Goal: Transaction & Acquisition: Download file/media

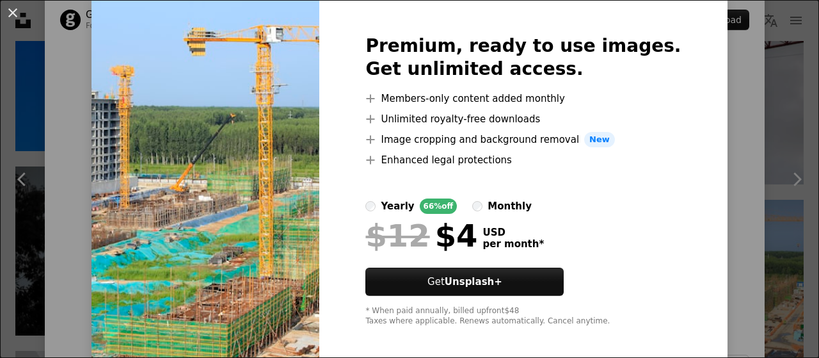
scroll to position [52, 0]
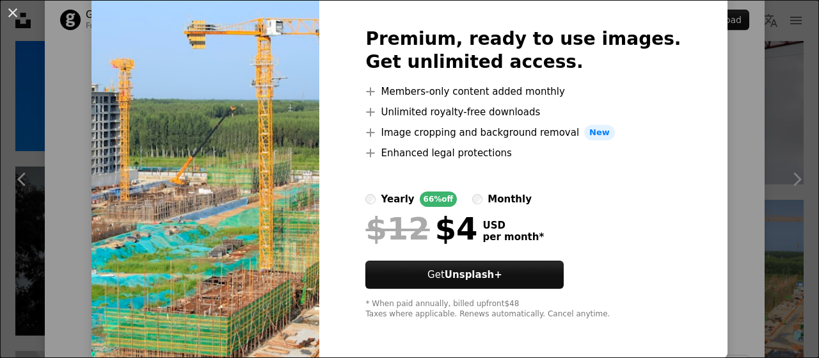
click at [728, 280] on div "An X shape Premium, ready to use images. Get unlimited access. A plus sign Memb…" at bounding box center [409, 179] width 819 height 358
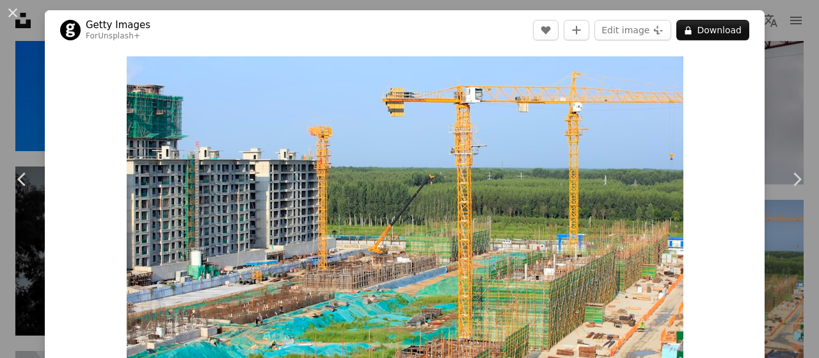
click at [794, 28] on div "An X shape Chevron left Chevron right Getty Images For Unsplash+ A heart A plus…" at bounding box center [409, 179] width 819 height 358
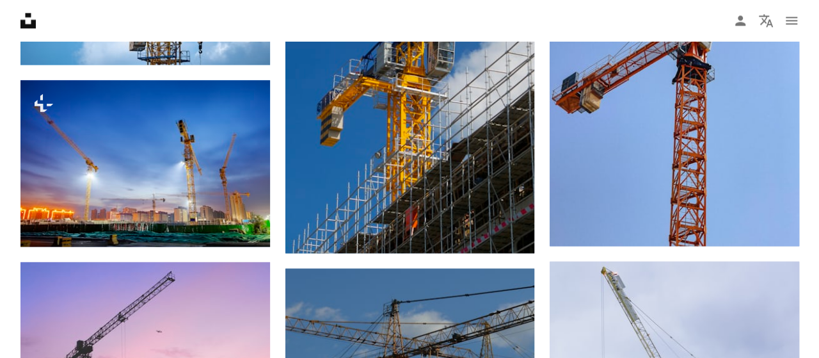
scroll to position [957, 0]
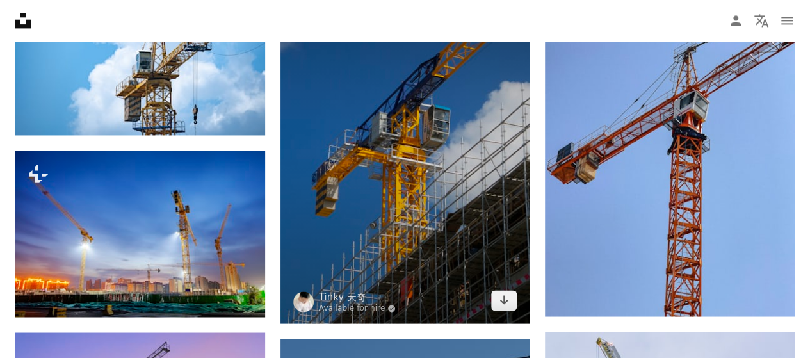
click at [438, 226] on img at bounding box center [405, 136] width 250 height 374
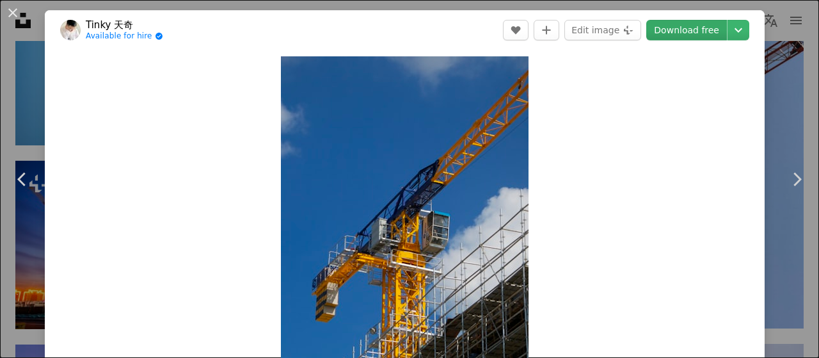
click at [677, 38] on link "Download free" at bounding box center [686, 30] width 81 height 20
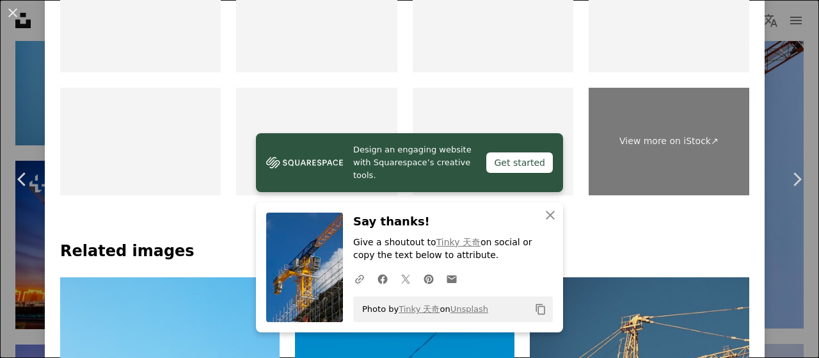
scroll to position [713, 0]
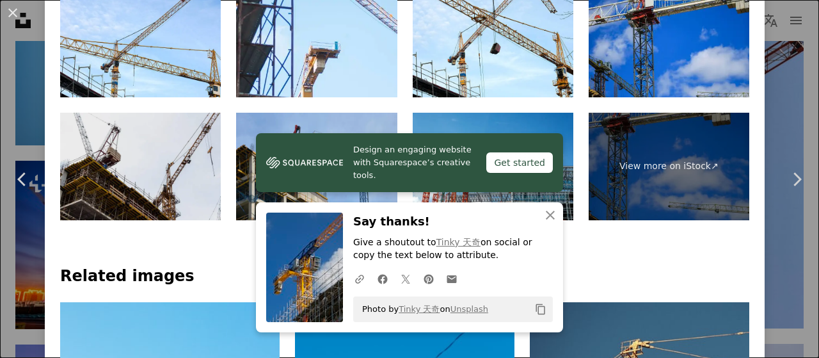
click at [110, 162] on img at bounding box center [140, 167] width 161 height 108
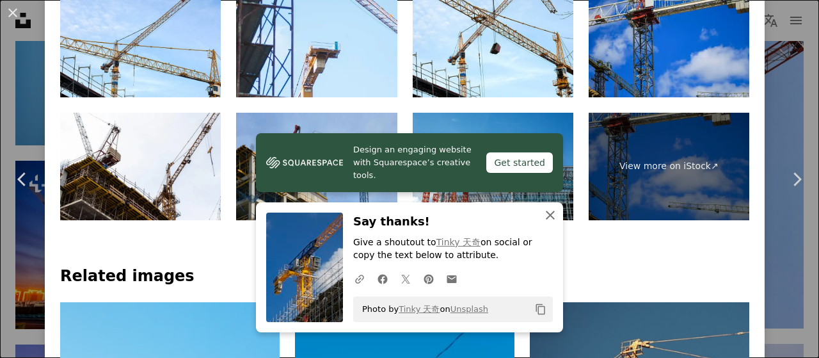
click at [543, 214] on icon "An X shape" at bounding box center [550, 214] width 15 height 15
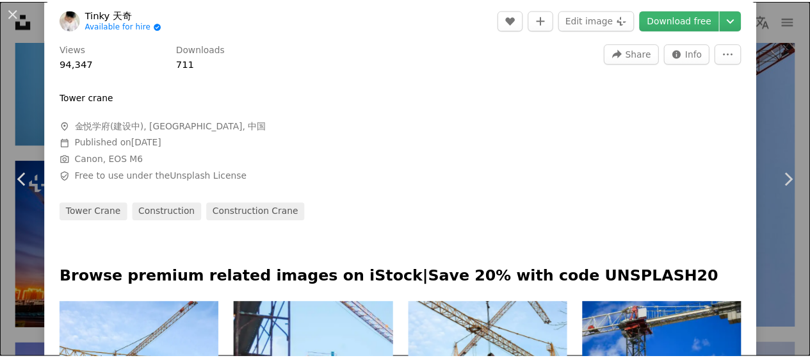
scroll to position [0, 0]
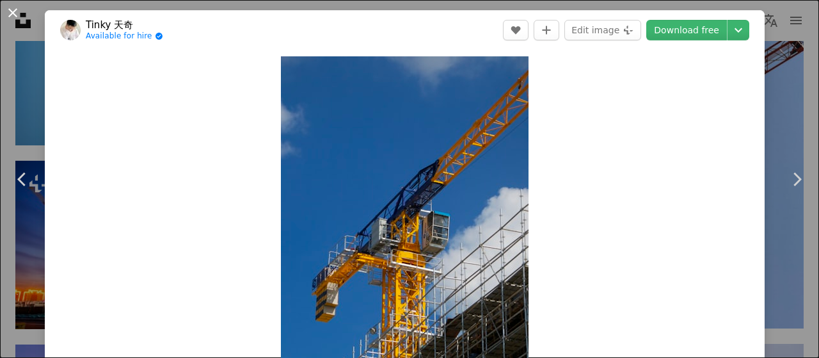
click at [5, 13] on button "An X shape" at bounding box center [12, 12] width 15 height 15
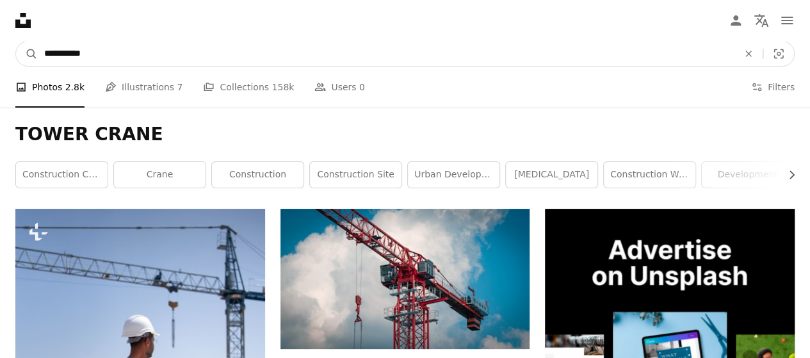
click at [145, 62] on input "**********" at bounding box center [386, 54] width 696 height 24
type input "**********"
click at [16, 42] on button "A magnifying glass" at bounding box center [27, 54] width 22 height 24
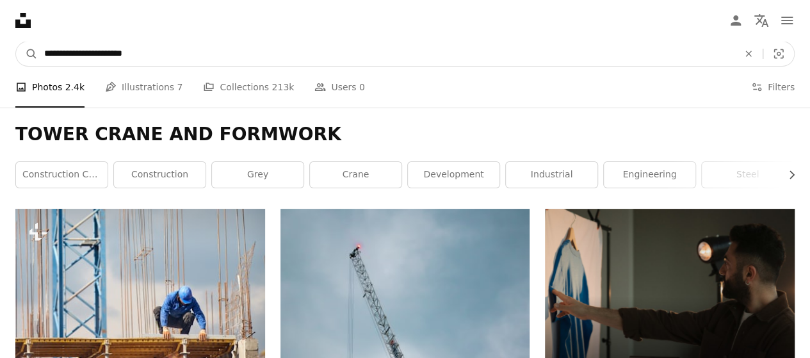
click at [125, 56] on input "**********" at bounding box center [386, 54] width 696 height 24
type input "**********"
click button "A magnifying glass" at bounding box center [27, 54] width 22 height 24
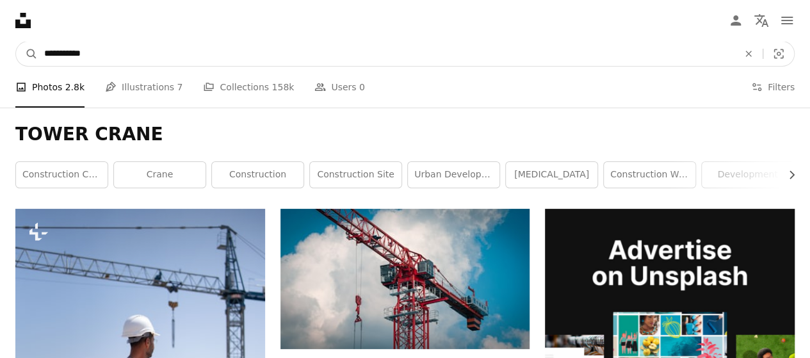
click at [240, 58] on input "**********" at bounding box center [386, 54] width 696 height 24
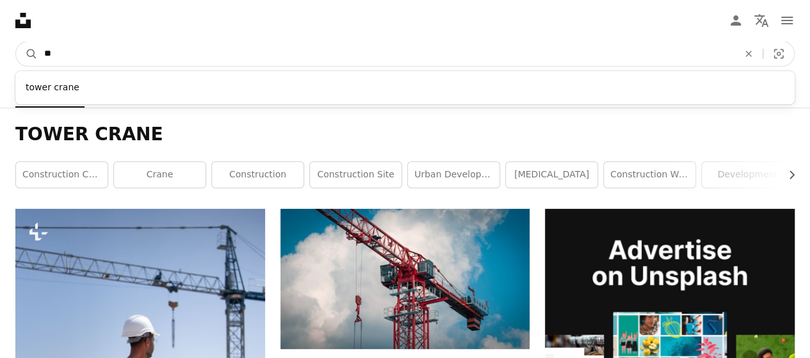
type input "*"
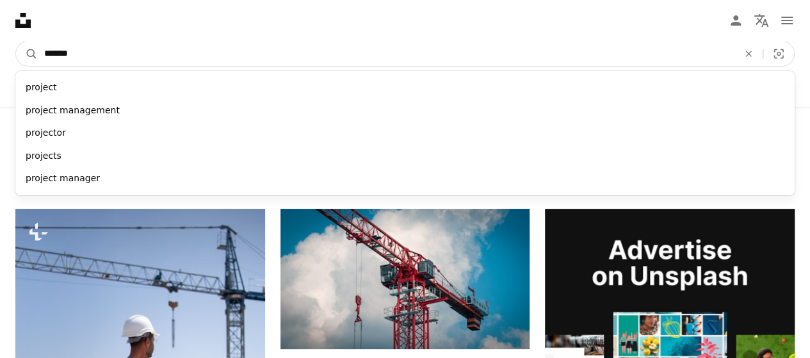
type input "*******"
click at [16, 42] on button "A magnifying glass" at bounding box center [27, 54] width 22 height 24
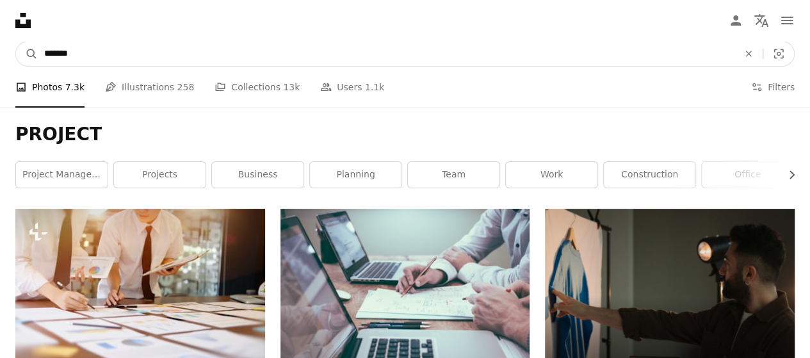
click at [211, 51] on input "*******" at bounding box center [386, 54] width 696 height 24
type input "**********"
click button "A magnifying glass" at bounding box center [27, 54] width 22 height 24
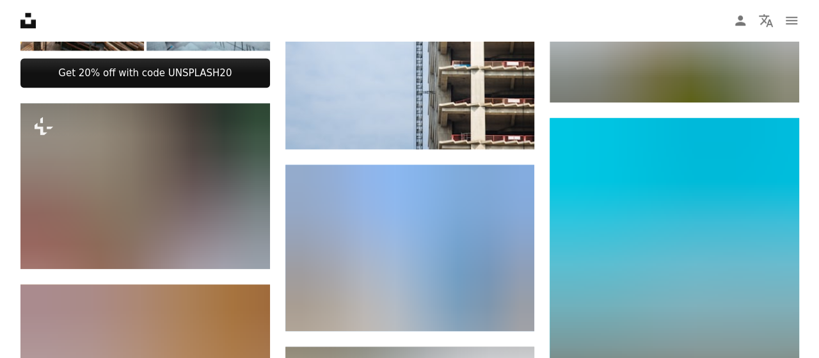
scroll to position [792, 0]
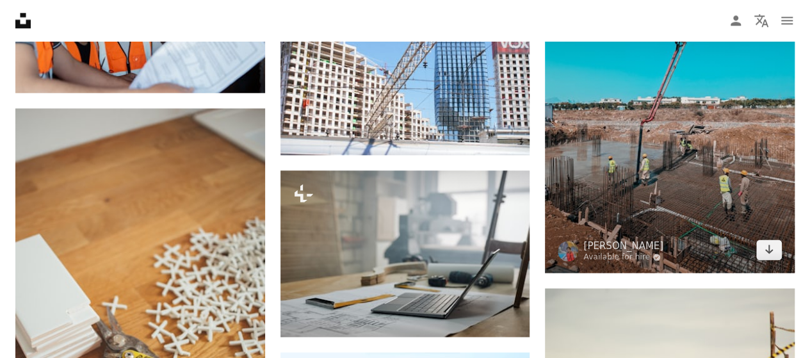
click at [639, 149] on img at bounding box center [670, 106] width 250 height 331
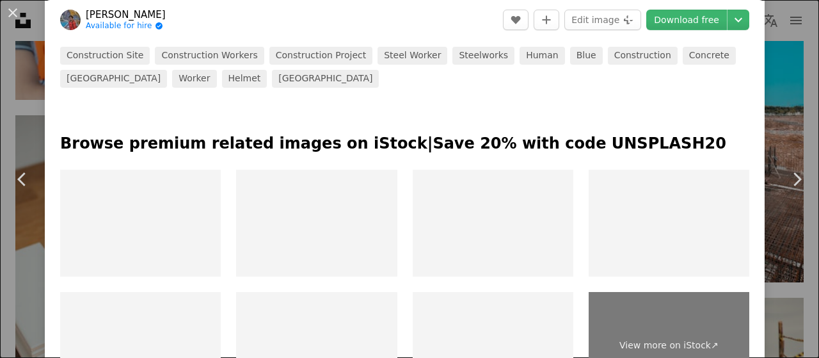
scroll to position [567, 0]
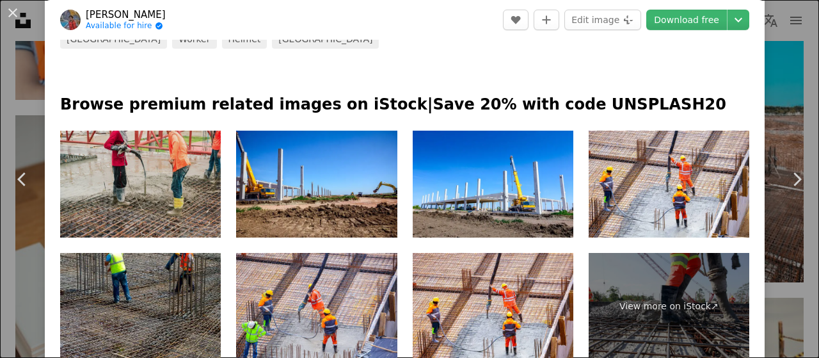
click at [161, 192] on img at bounding box center [140, 185] width 161 height 108
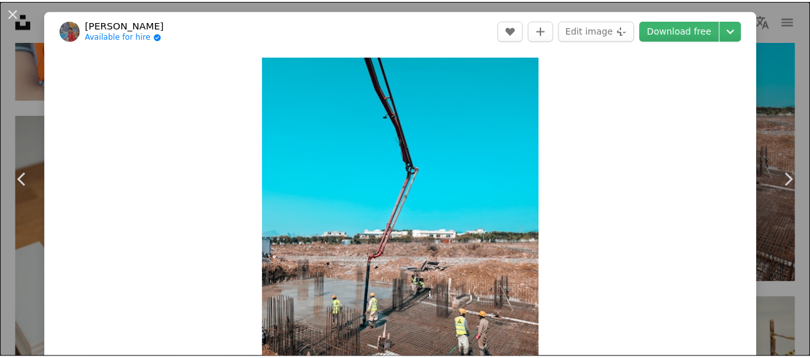
scroll to position [22, 0]
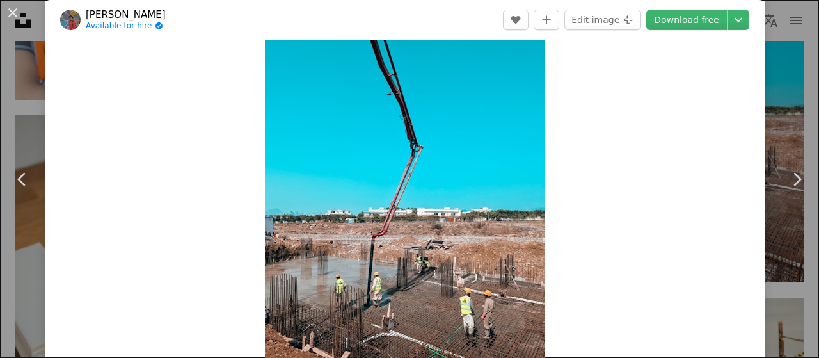
click at [767, 29] on div "An X shape Chevron left Chevron right [PERSON_NAME] Ajmal Available for hire A …" at bounding box center [409, 179] width 819 height 358
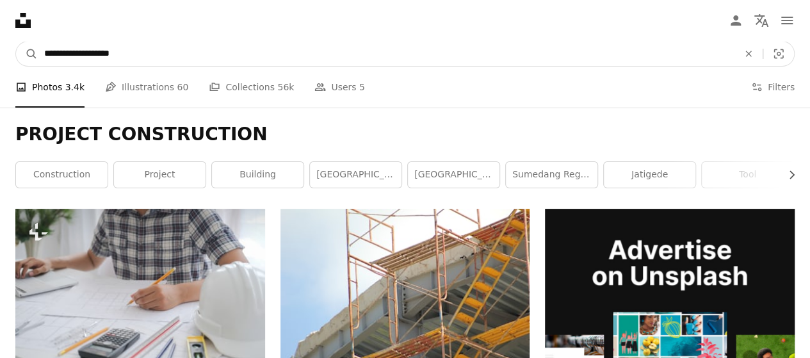
click at [197, 61] on input "**********" at bounding box center [386, 54] width 696 height 24
type input "**********"
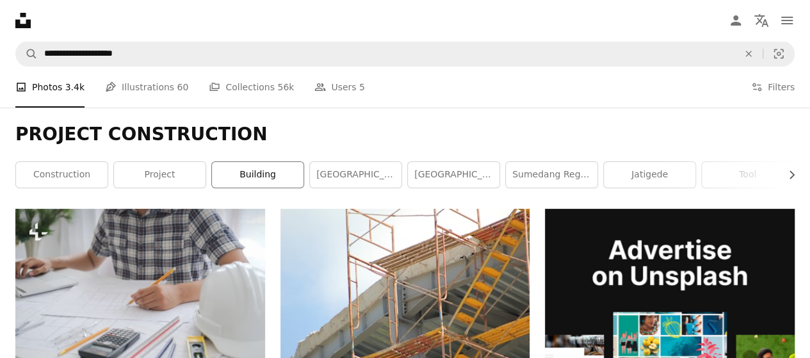
click at [264, 182] on link "building" at bounding box center [258, 175] width 92 height 26
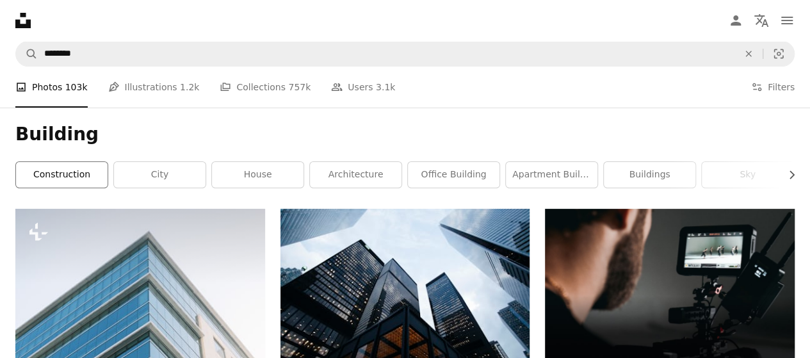
click at [82, 177] on link "construction" at bounding box center [62, 175] width 92 height 26
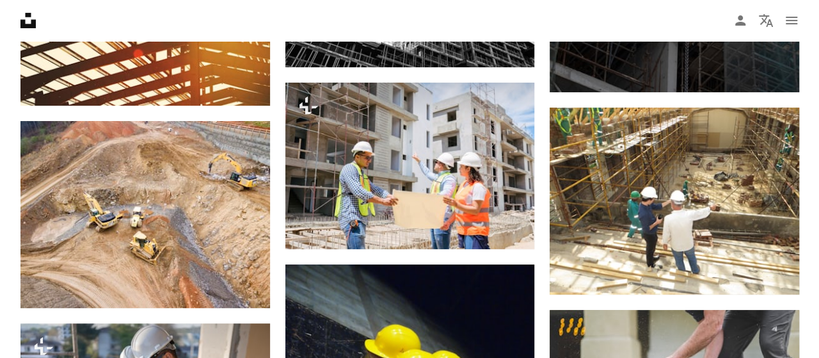
scroll to position [2591, 0]
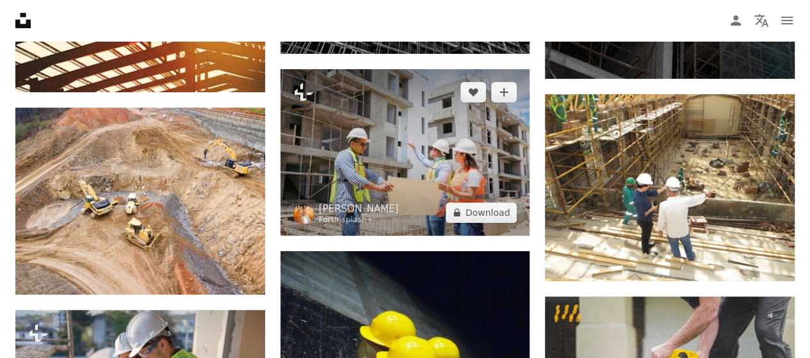
click at [411, 194] on img at bounding box center [405, 152] width 250 height 166
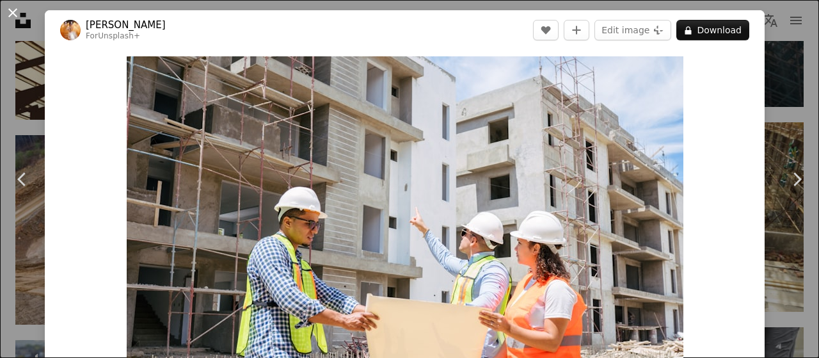
click at [13, 13] on button "An X shape" at bounding box center [12, 12] width 15 height 15
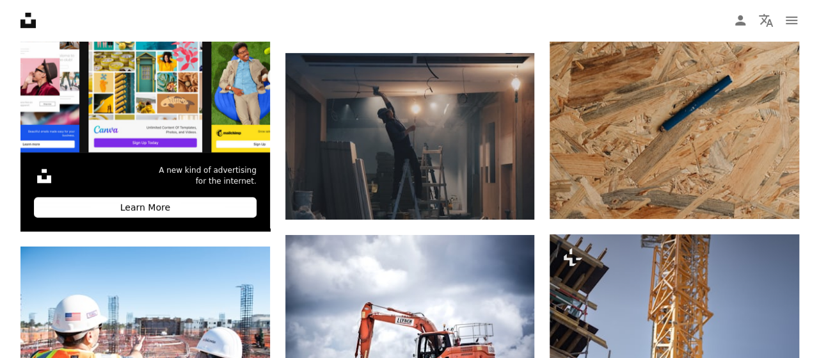
scroll to position [1986, 0]
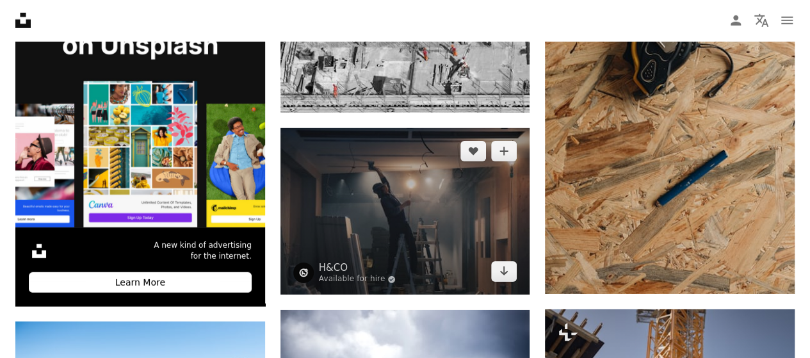
click at [418, 196] on img at bounding box center [405, 211] width 250 height 166
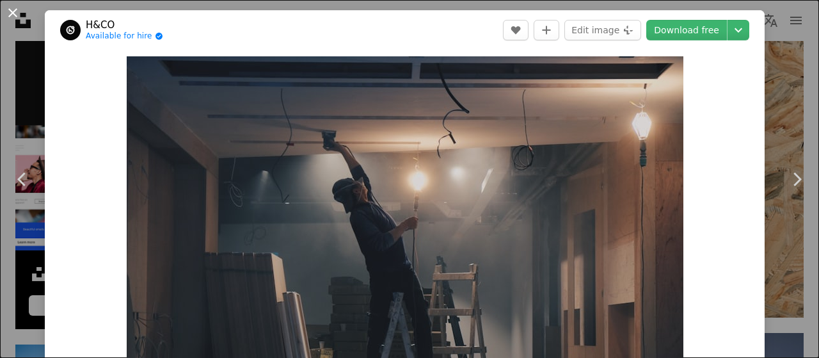
click at [10, 13] on button "An X shape" at bounding box center [12, 12] width 15 height 15
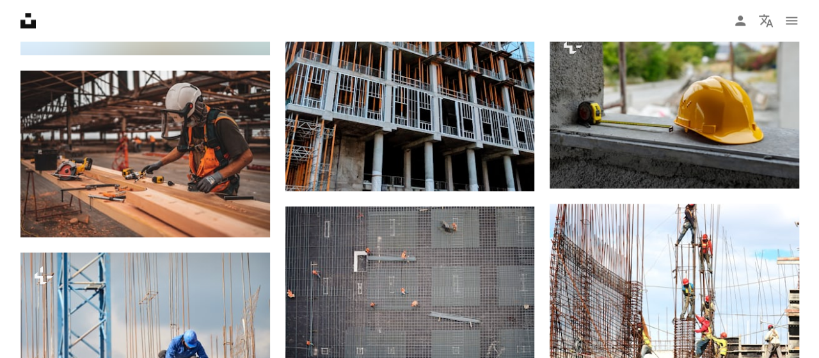
scroll to position [1151, 0]
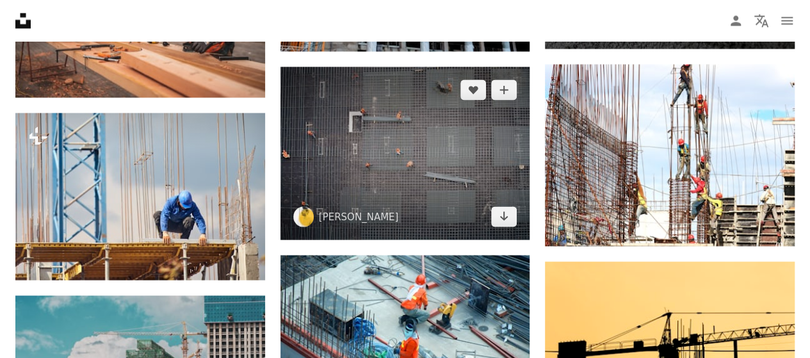
click at [448, 166] on img at bounding box center [405, 153] width 250 height 173
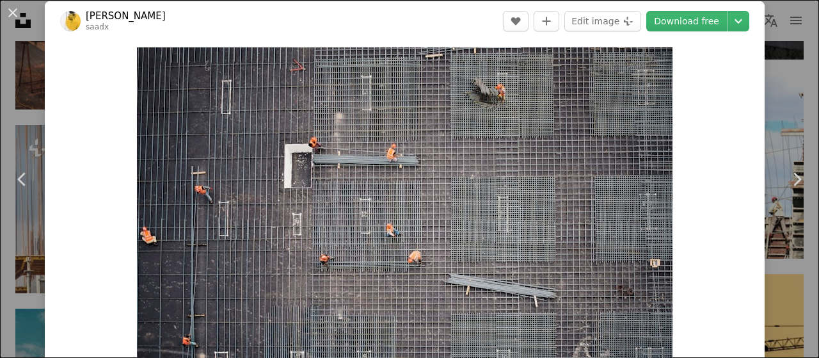
scroll to position [12, 0]
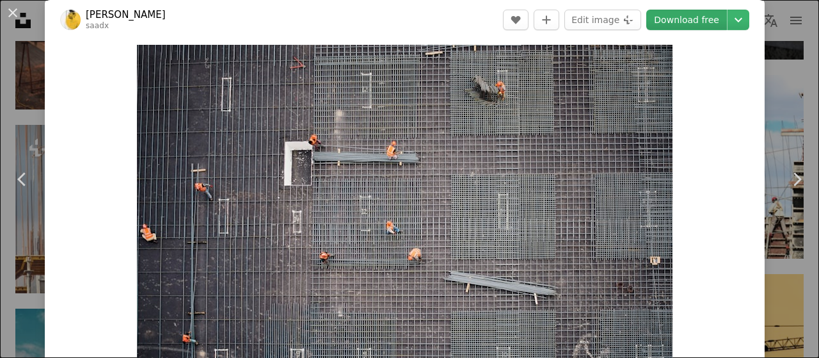
click at [704, 24] on link "Download free" at bounding box center [686, 20] width 81 height 20
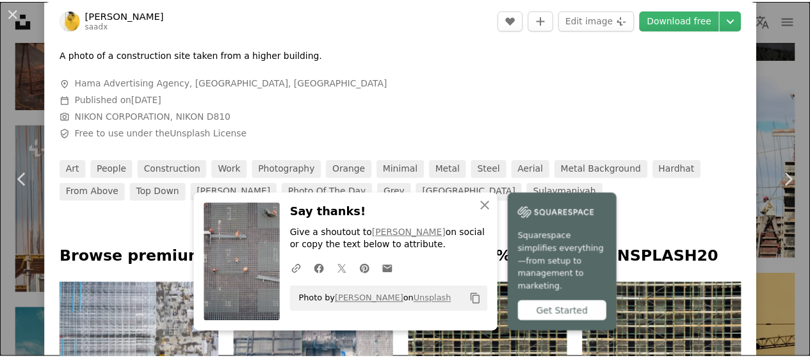
scroll to position [0, 0]
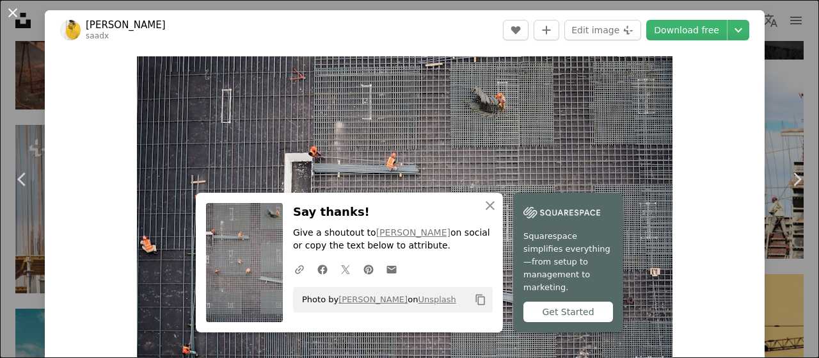
click at [15, 11] on button "An X shape" at bounding box center [12, 12] width 15 height 15
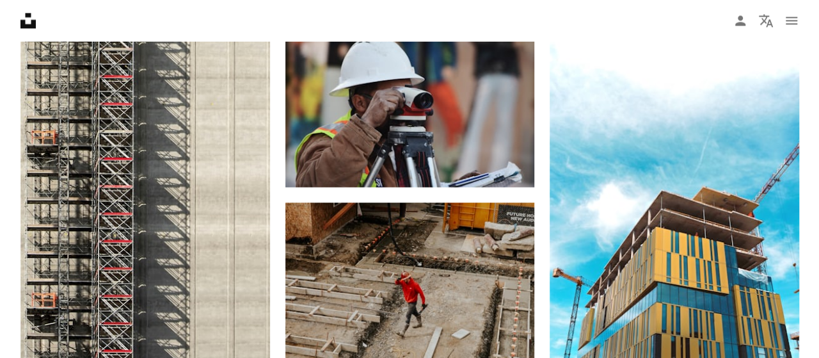
scroll to position [5877, 0]
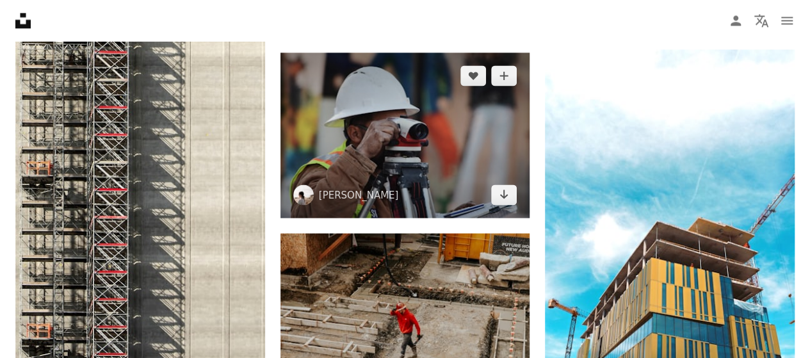
click at [492, 118] on img at bounding box center [405, 134] width 250 height 165
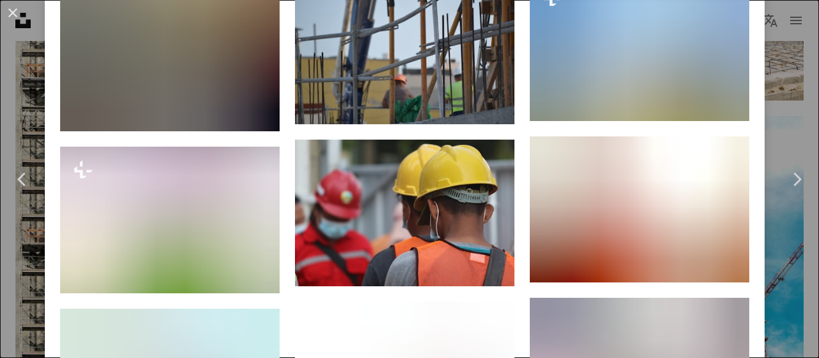
scroll to position [2787, 0]
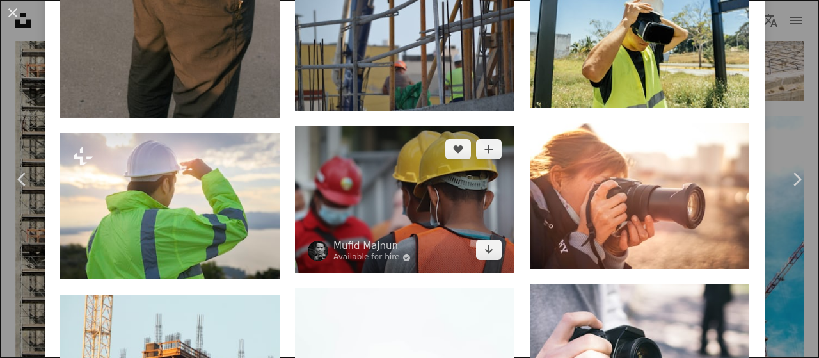
click at [409, 196] on img at bounding box center [405, 199] width 220 height 147
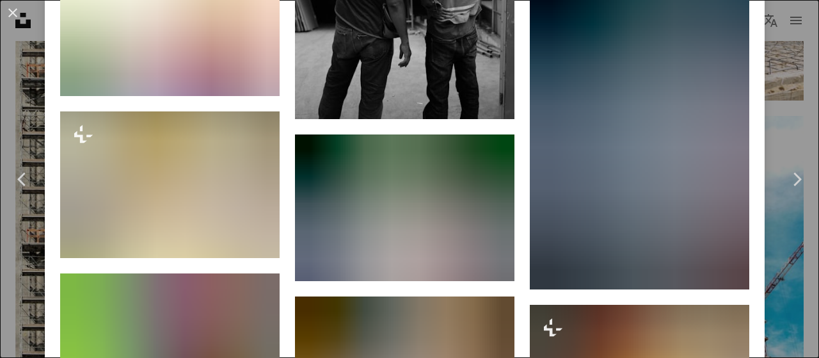
scroll to position [2758, 0]
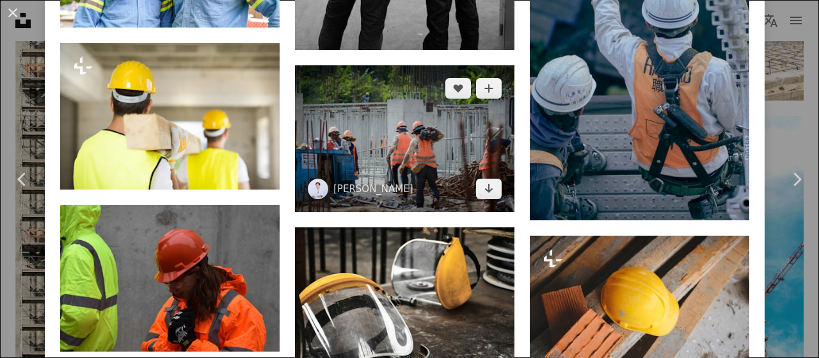
click at [442, 129] on img at bounding box center [405, 138] width 220 height 147
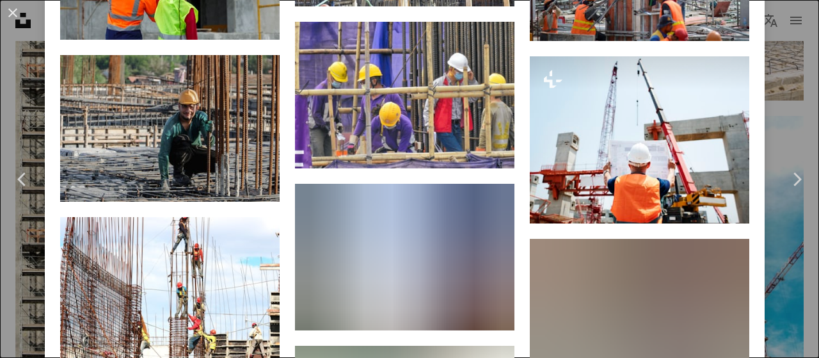
scroll to position [2601, 0]
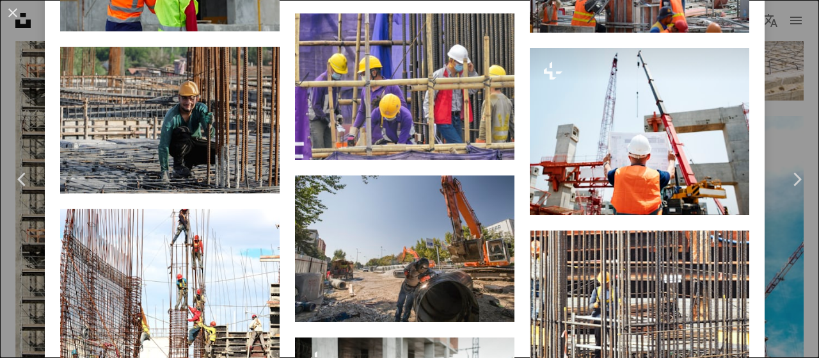
click at [810, 286] on html "**********" at bounding box center [409, 246] width 819 height 12246
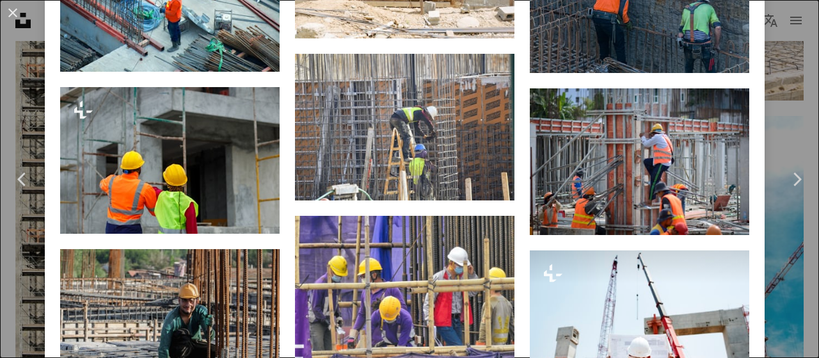
scroll to position [2434, 0]
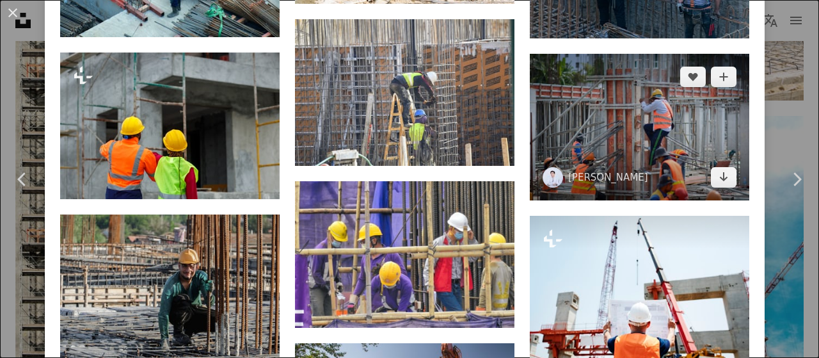
click at [684, 107] on img at bounding box center [640, 127] width 220 height 147
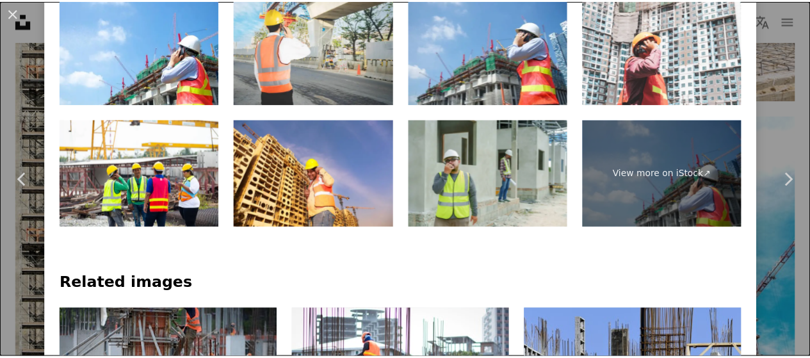
scroll to position [653, 0]
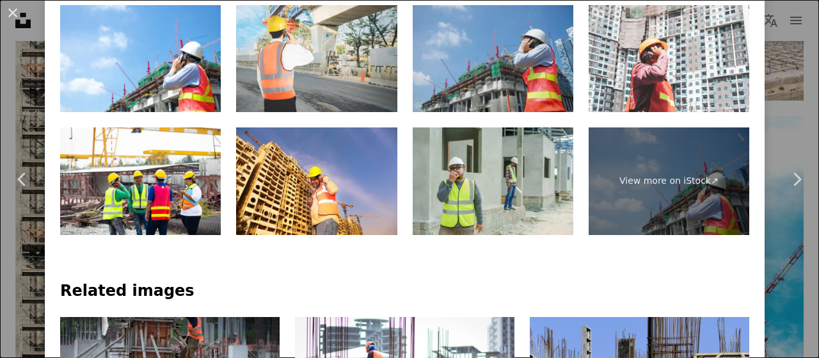
click at [523, 63] on img at bounding box center [493, 59] width 161 height 108
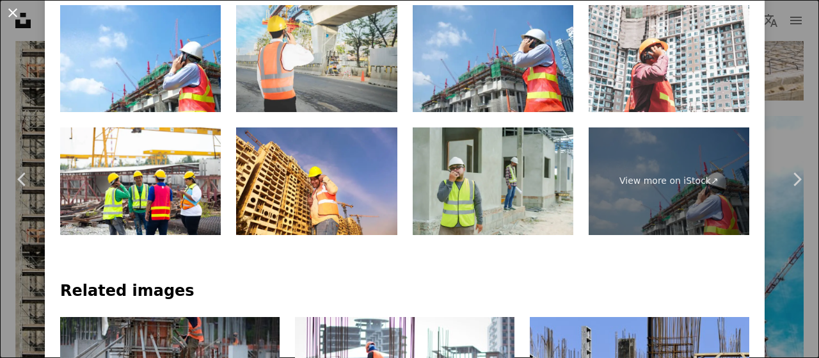
click at [7, 14] on button "An X shape" at bounding box center [12, 12] width 15 height 15
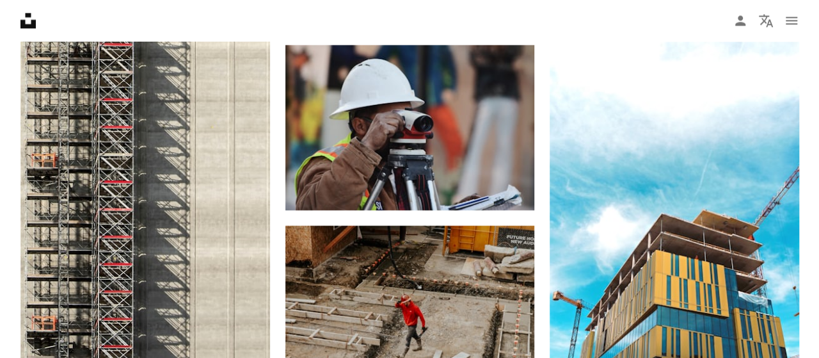
scroll to position [5869, 0]
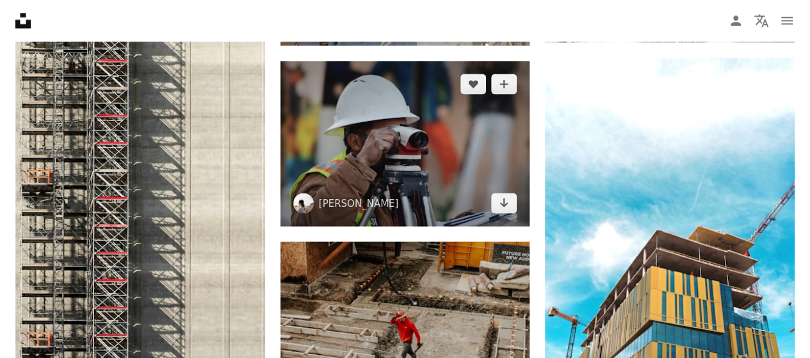
click at [436, 181] on img at bounding box center [405, 143] width 250 height 165
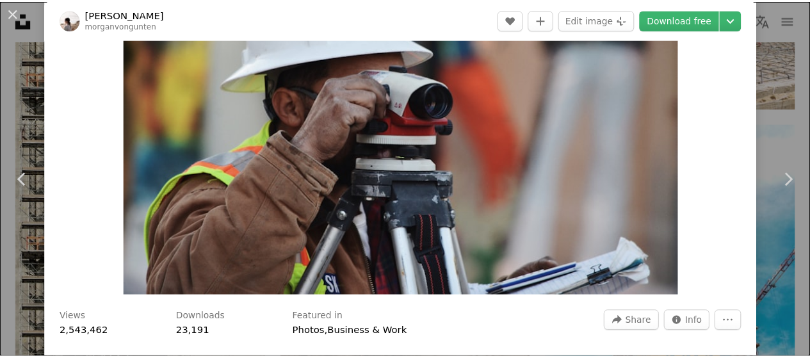
scroll to position [66, 0]
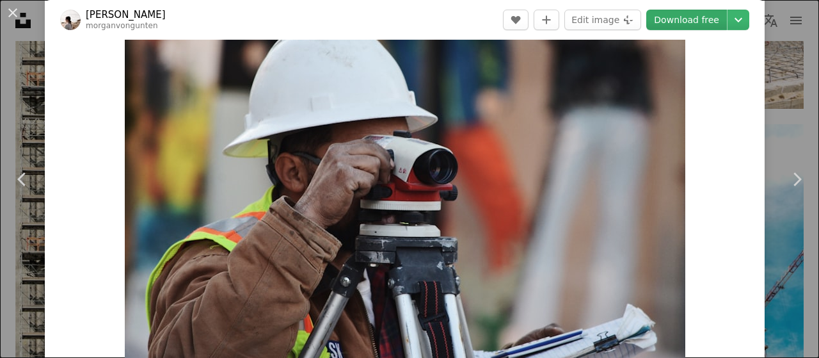
click at [666, 25] on link "Download free" at bounding box center [686, 20] width 81 height 20
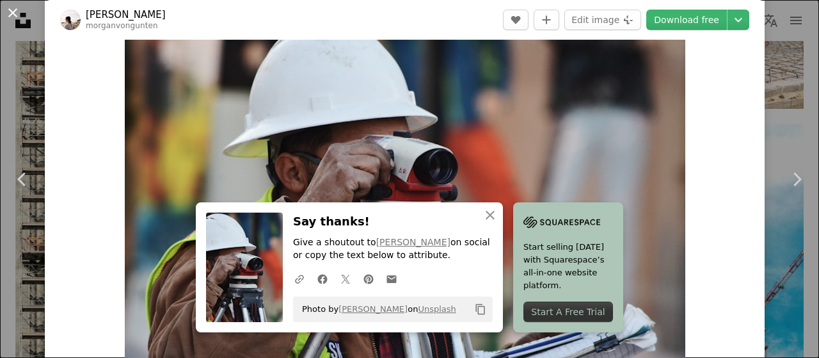
click at [14, 12] on button "An X shape" at bounding box center [12, 12] width 15 height 15
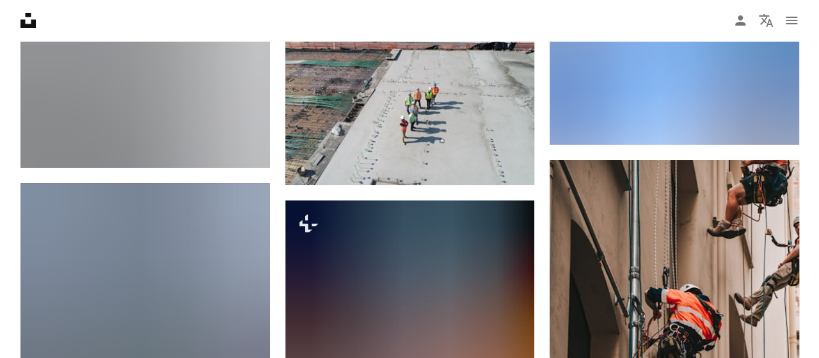
scroll to position [7237, 0]
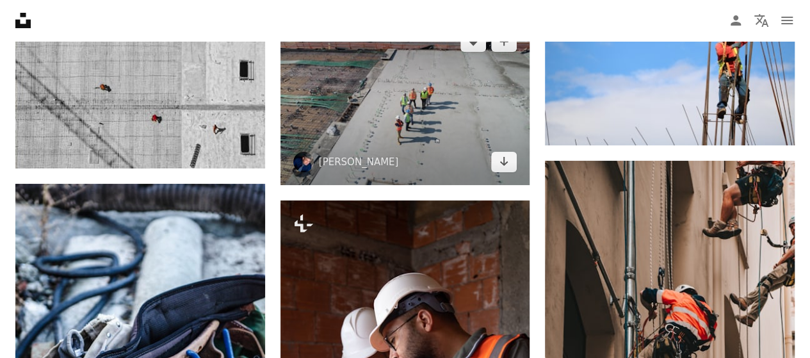
click at [468, 127] on img at bounding box center [405, 102] width 250 height 166
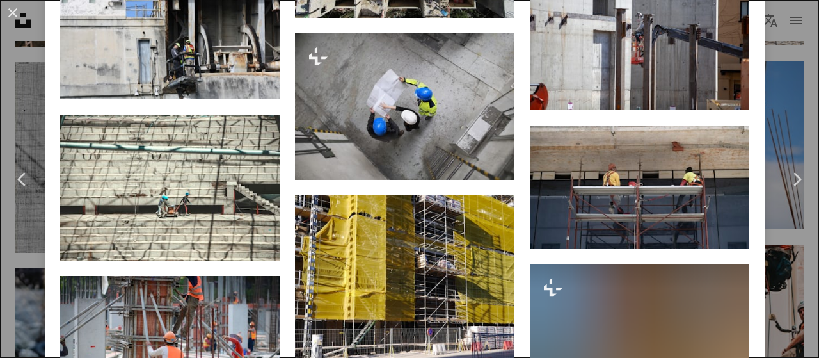
scroll to position [2008, 0]
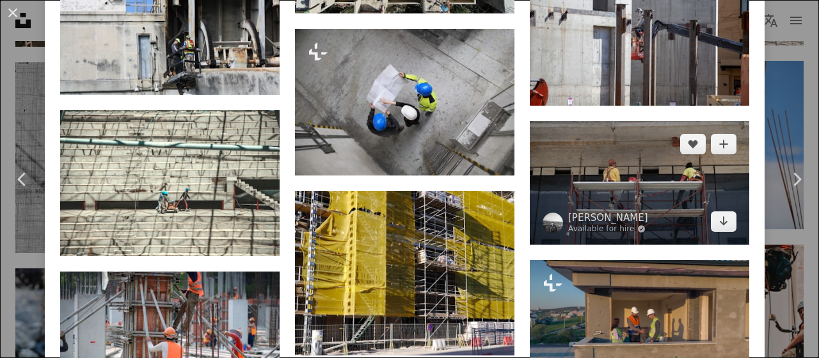
click at [641, 184] on img at bounding box center [640, 183] width 220 height 124
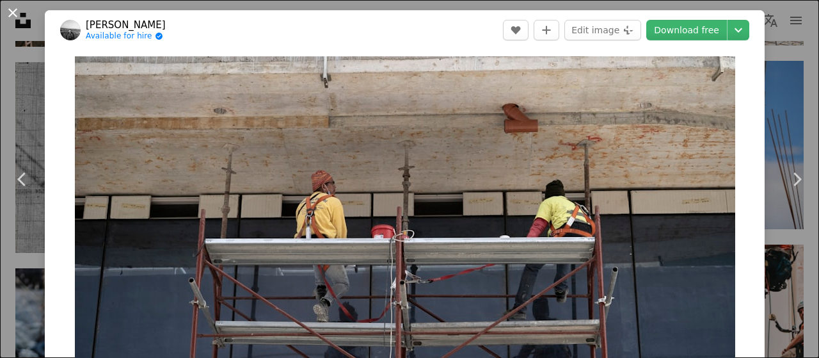
click at [17, 18] on button "An X shape" at bounding box center [12, 12] width 15 height 15
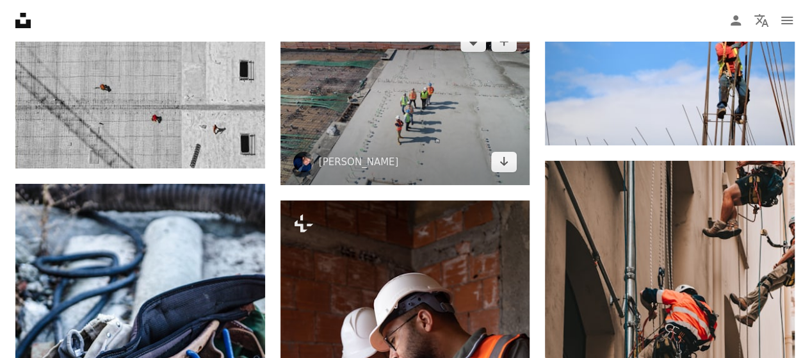
click at [415, 131] on img at bounding box center [405, 102] width 250 height 166
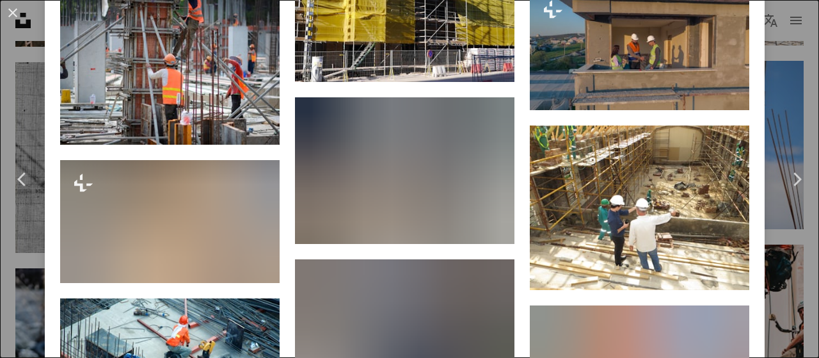
scroll to position [2305, 0]
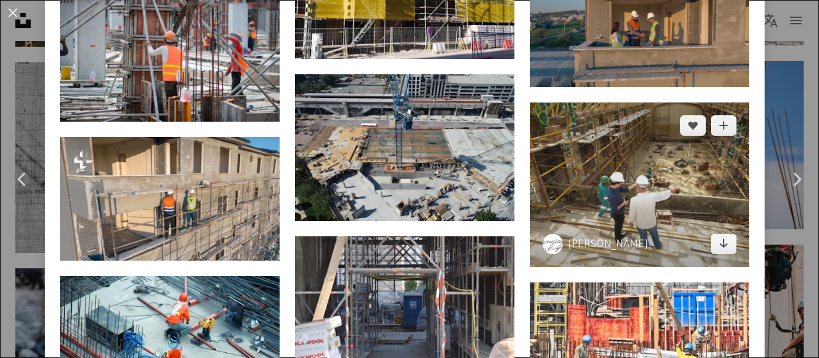
click at [623, 168] on img at bounding box center [640, 184] width 220 height 164
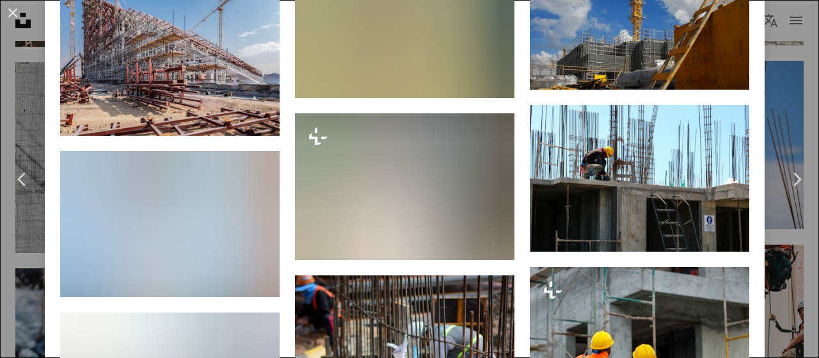
scroll to position [4223, 0]
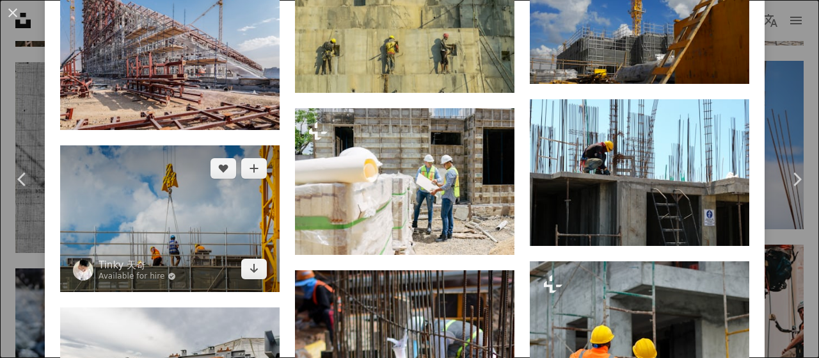
click at [204, 173] on img at bounding box center [170, 218] width 220 height 147
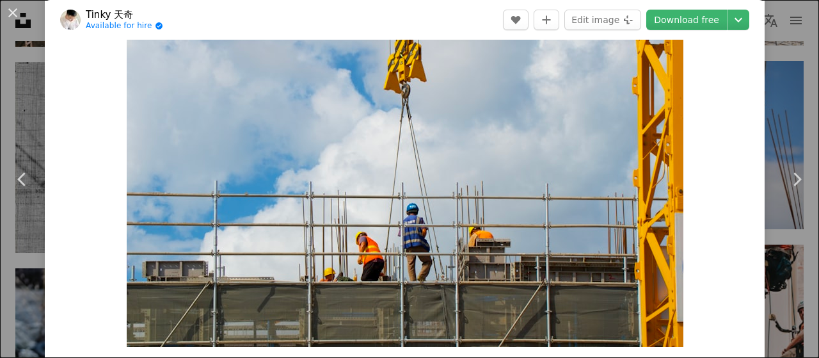
scroll to position [91, 0]
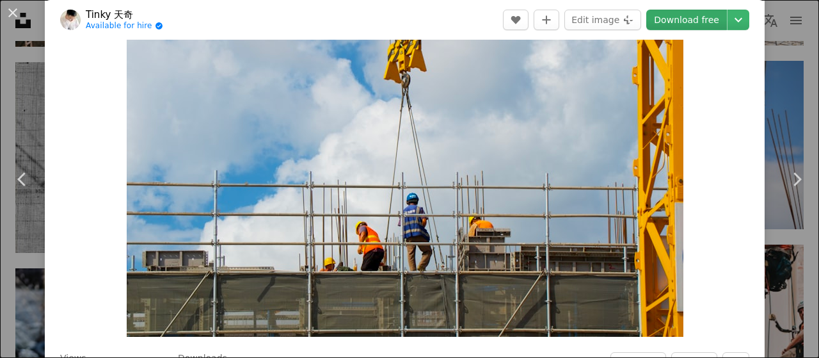
click at [677, 19] on link "Download free" at bounding box center [686, 20] width 81 height 20
